Goal: Task Accomplishment & Management: Manage account settings

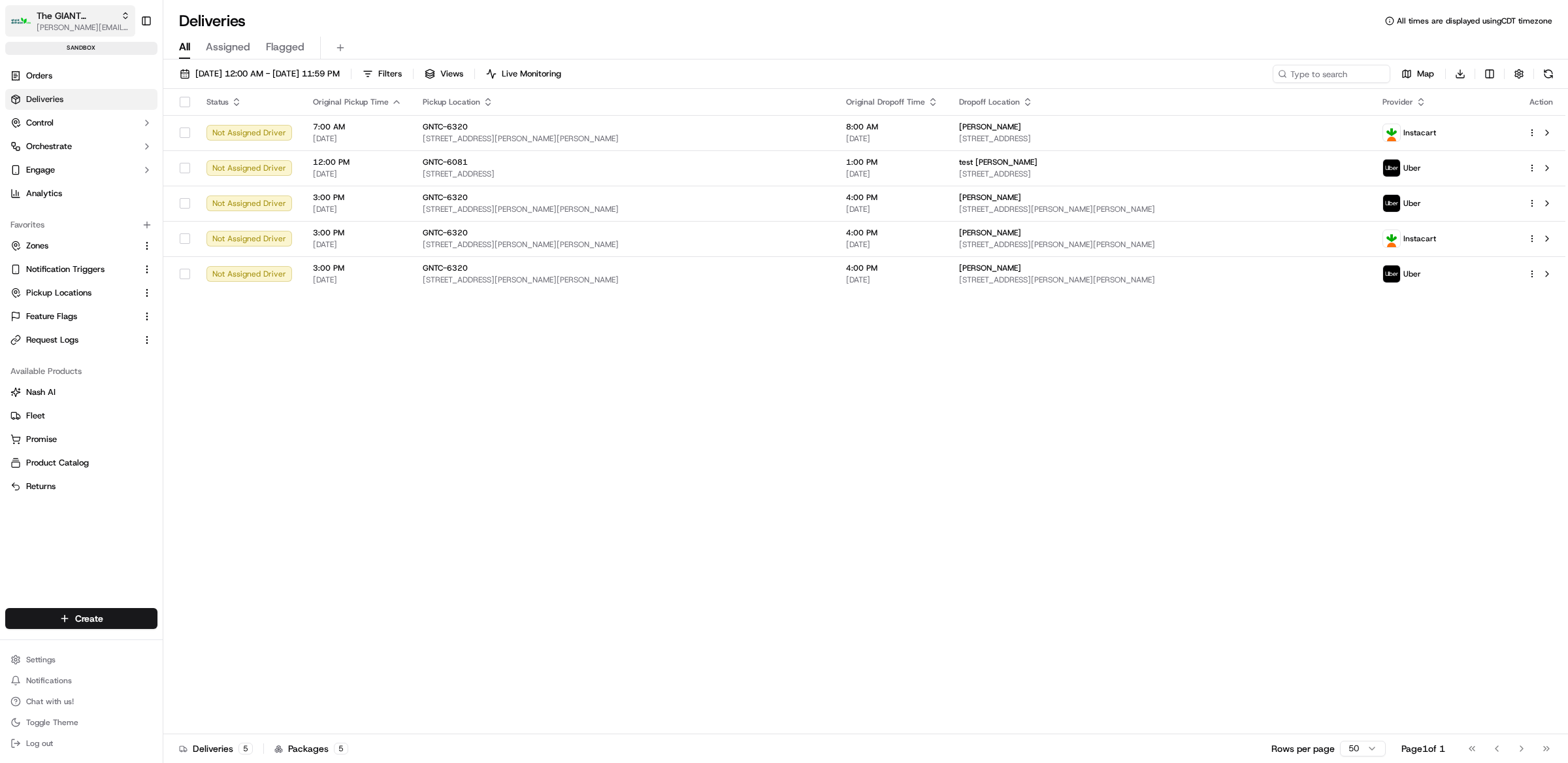
click at [83, 18] on span "The GIANT Company" at bounding box center [76, 16] width 79 height 13
type input "tradekart"
click at [256, 55] on div "TradeKart" at bounding box center [235, 67] width 190 height 26
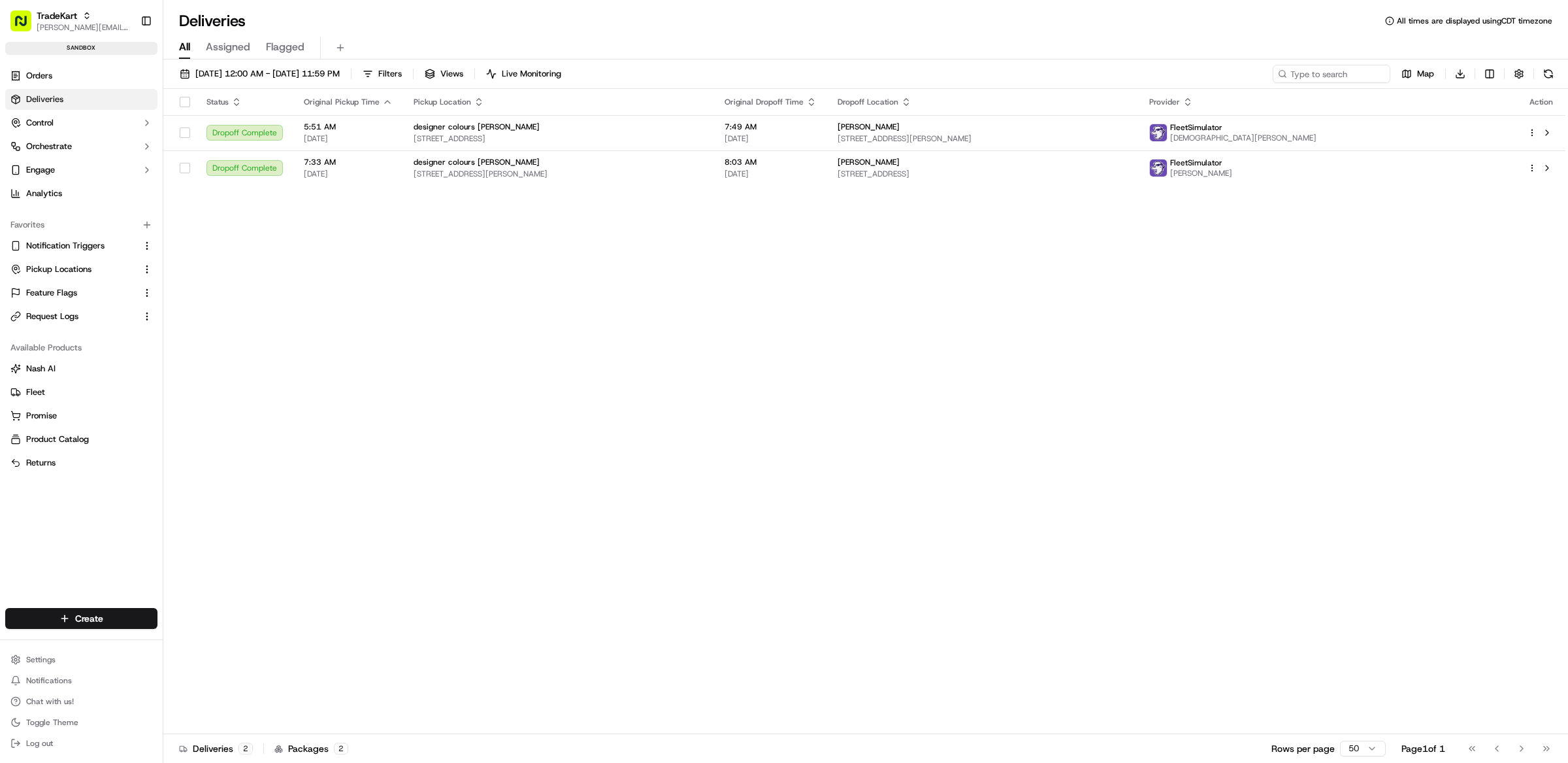
drag, startPoint x: 332, startPoint y: 315, endPoint x: 324, endPoint y: 316, distance: 8.1
click at [328, 315] on div "Status Original Pickup Time Pickup Location Original Dropoff Time Dropoff Locat…" at bounding box center [865, 412] width 1403 height 645
click at [80, 657] on html "TradeKart [EMAIL_ADDRESS][DOMAIN_NAME] Toggle Sidebar sandbox Orders Deliveries…" at bounding box center [784, 382] width 1568 height 763
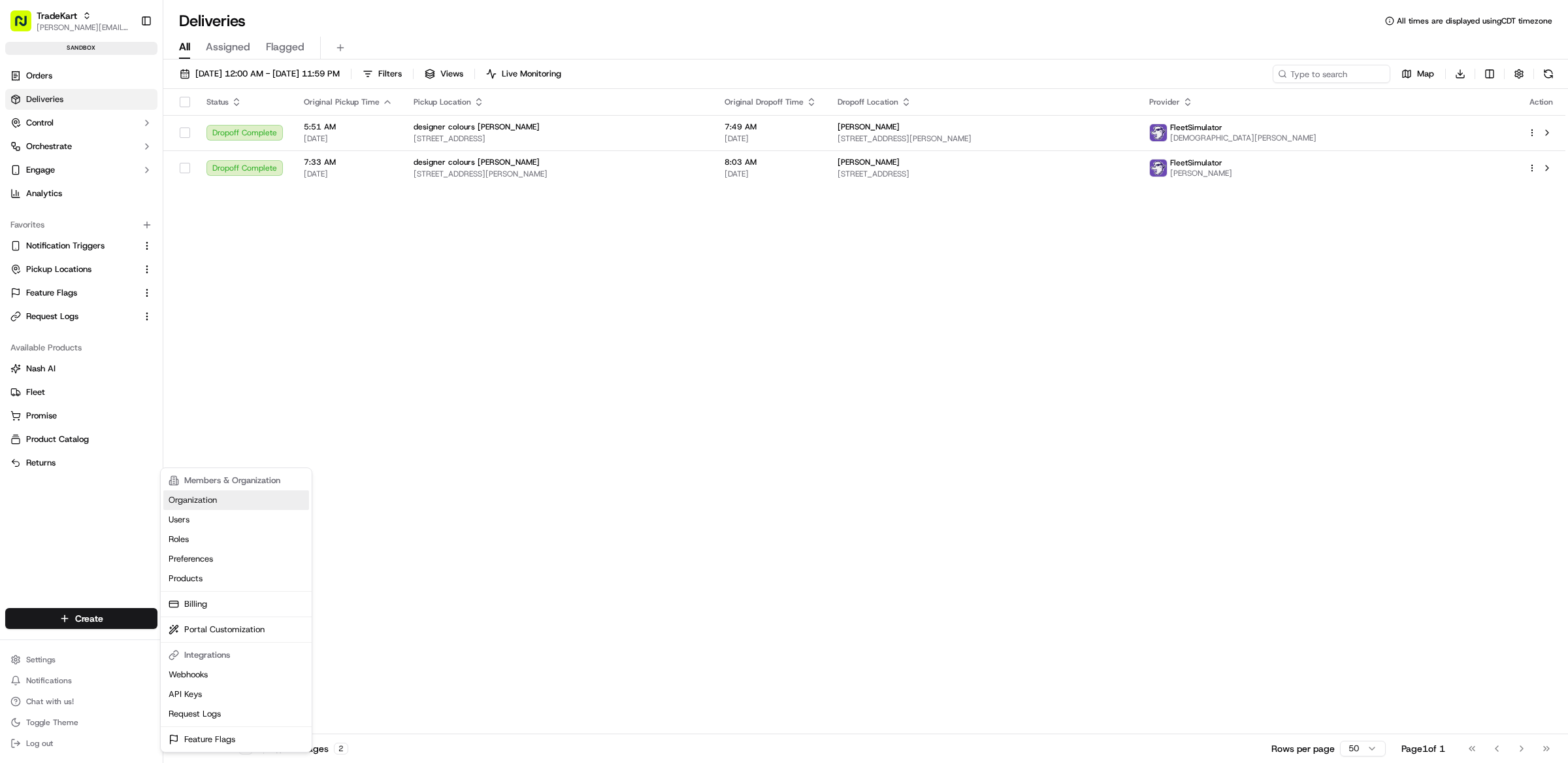
click at [197, 498] on link "Organization" at bounding box center [236, 500] width 145 height 19
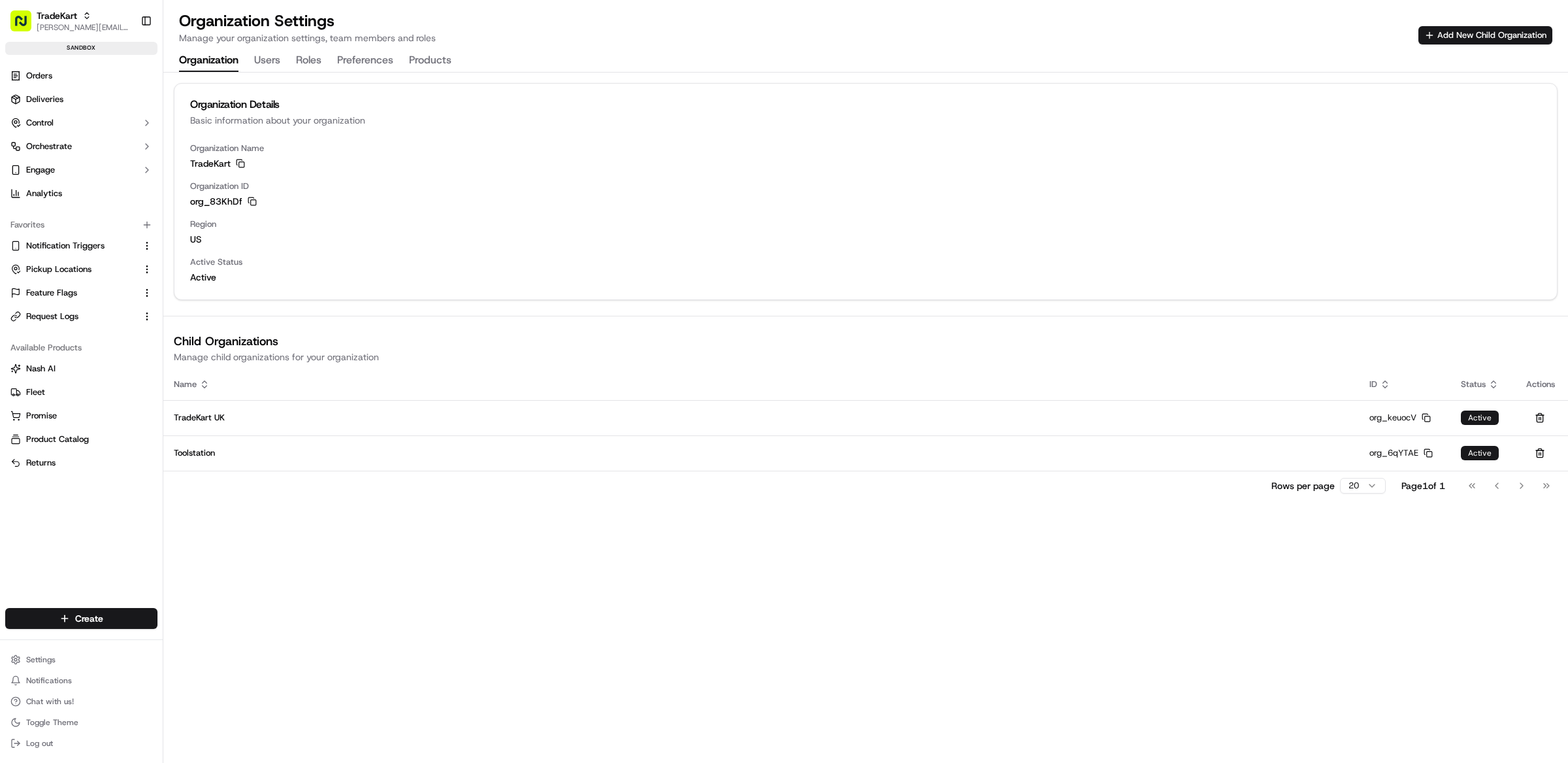
click at [372, 486] on div "Rows per page 20 Page 1 of 1 Go to first page Go to previous page Go to next pa…" at bounding box center [866, 485] width 1405 height 29
click at [437, 576] on div "Organization Details Basic information about your organization Organization Nam…" at bounding box center [866, 418] width 1405 height 691
drag, startPoint x: 502, startPoint y: 571, endPoint x: 465, endPoint y: 76, distance: 496.4
click at [502, 571] on div "Organization Details Basic information about your organization Organization Nam…" at bounding box center [866, 418] width 1405 height 691
click at [669, 561] on div "Organization Details Basic information about your organization Organization Nam…" at bounding box center [866, 418] width 1405 height 691
